Goal: Book appointment/travel/reservation

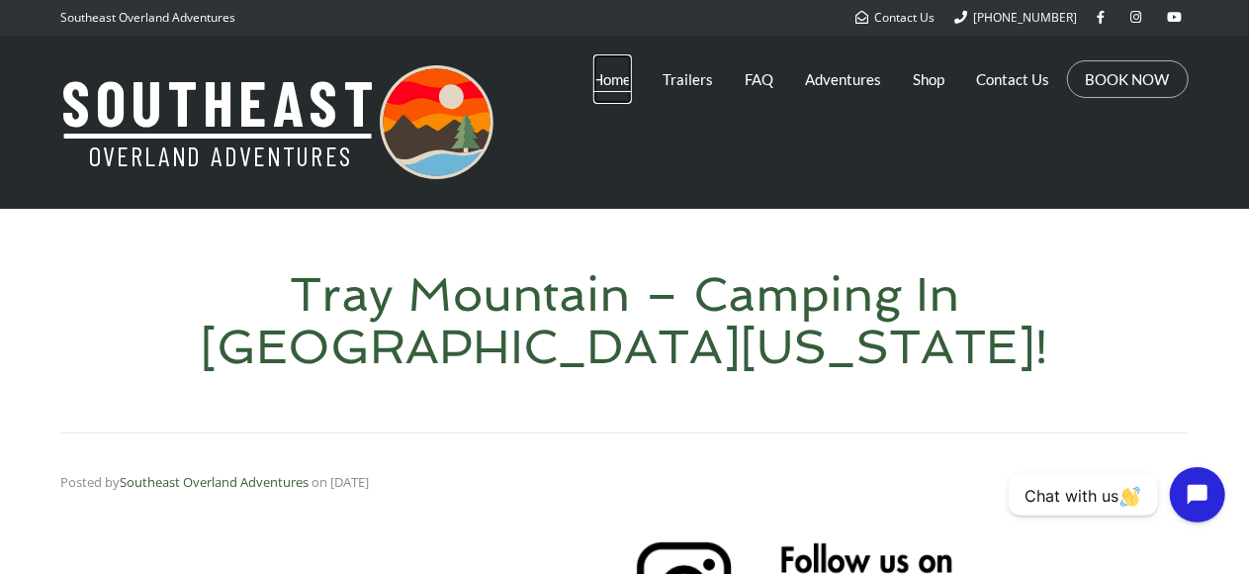
click at [615, 79] on link "Home" at bounding box center [612, 78] width 39 height 49
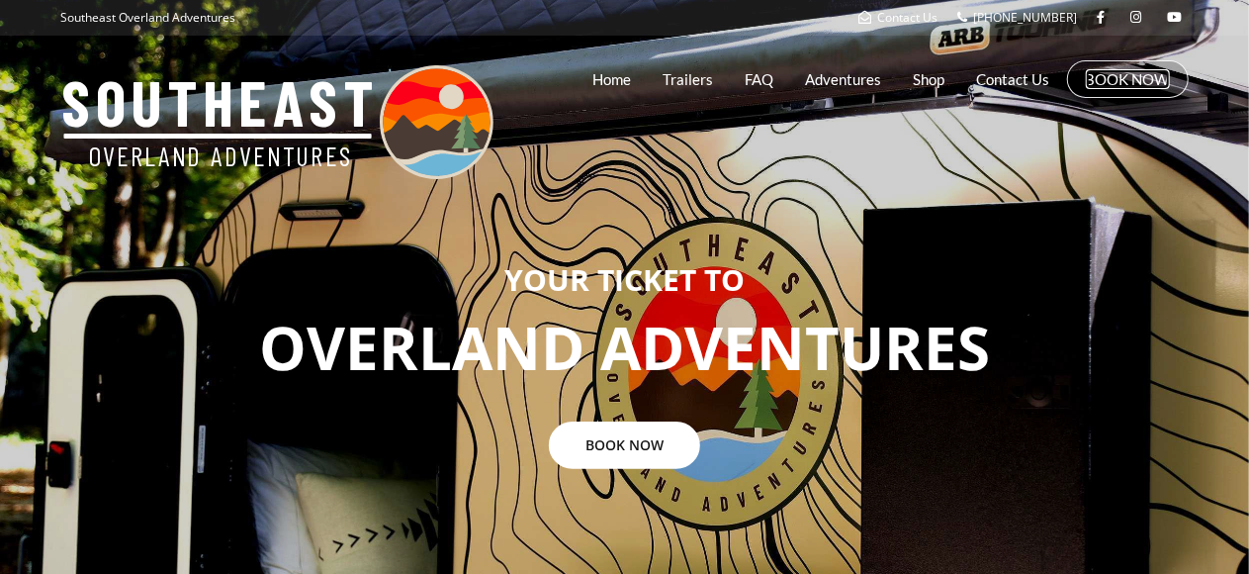
click at [1112, 74] on link "BOOK NOW" at bounding box center [1128, 79] width 84 height 20
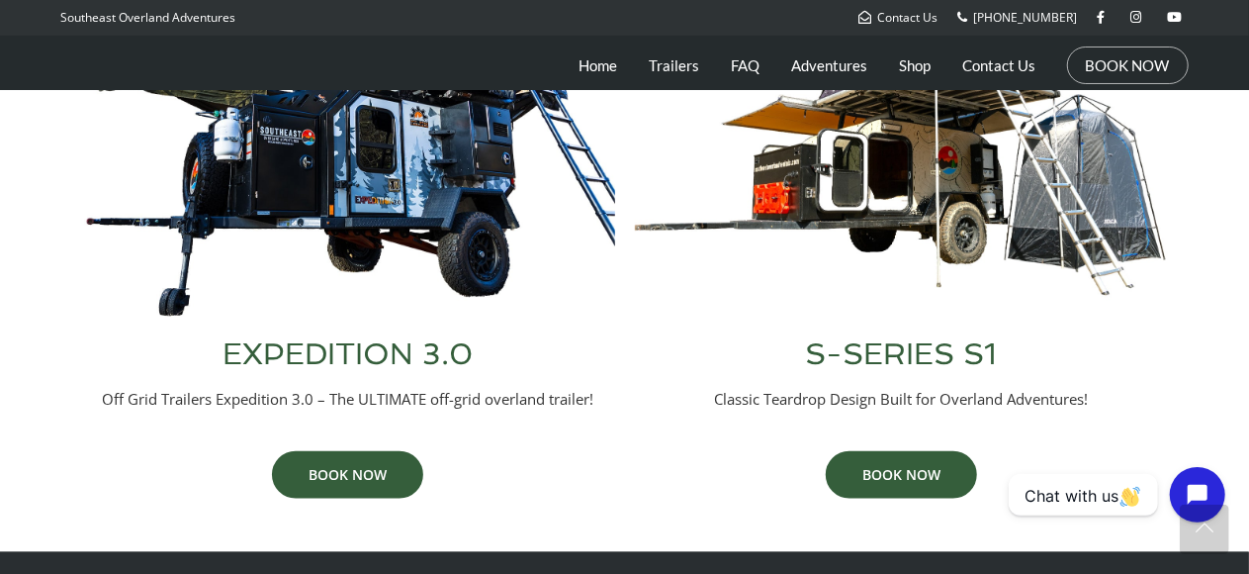
scroll to position [961, 0]
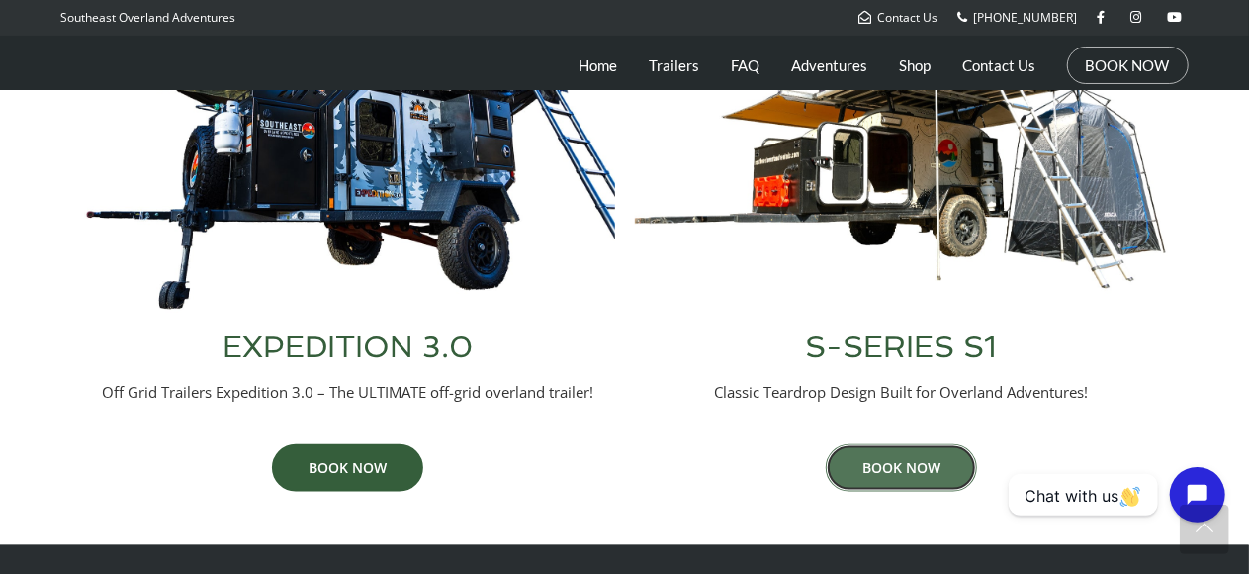
click at [872, 471] on link "BOOK NOW" at bounding box center [901, 467] width 151 height 47
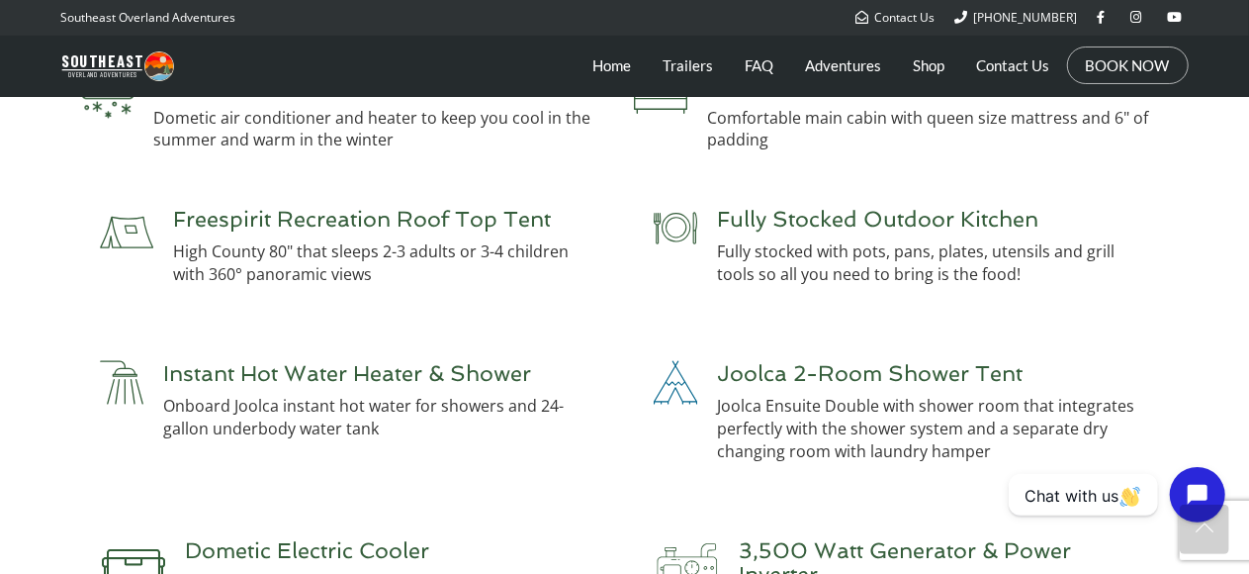
scroll to position [4467, 0]
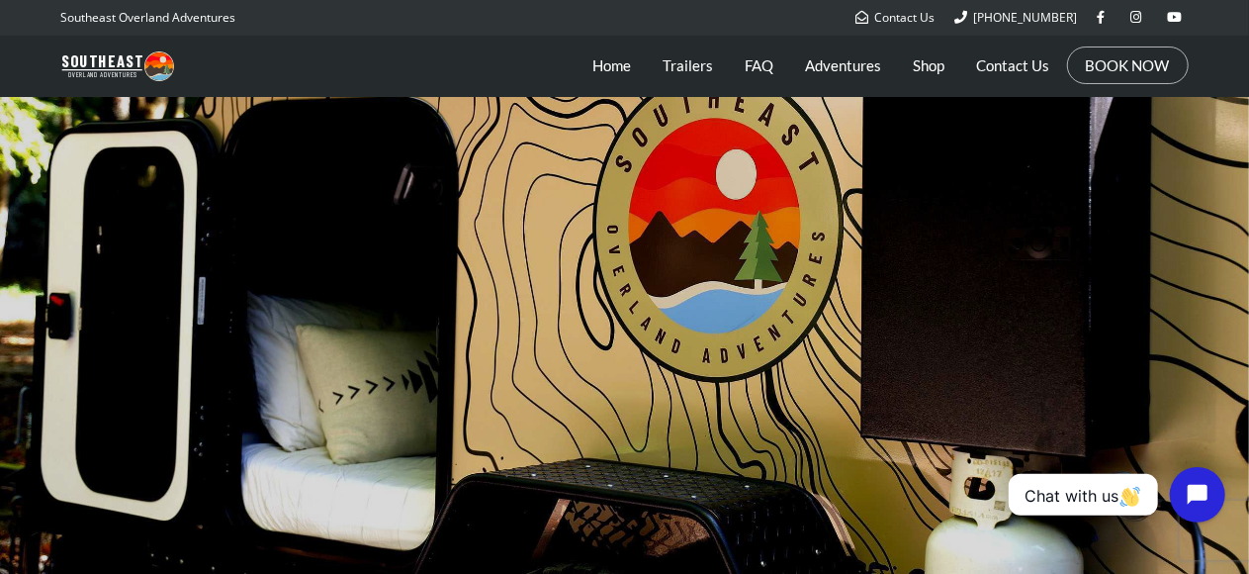
scroll to position [289, 0]
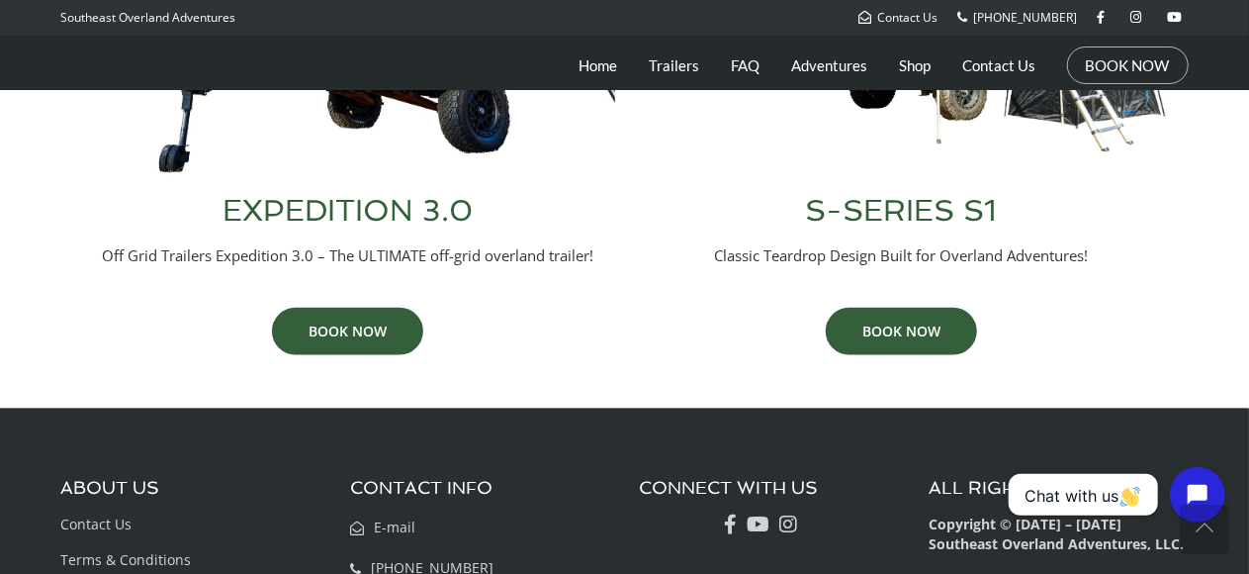
scroll to position [1120, 0]
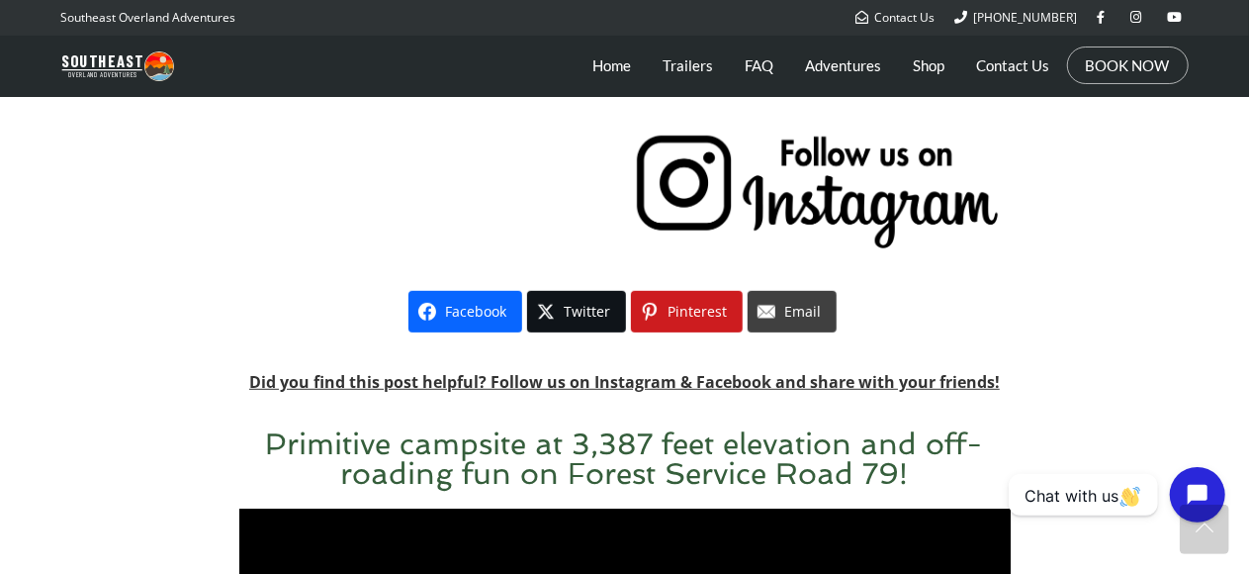
scroll to position [403, 0]
